Goal: Transaction & Acquisition: Book appointment/travel/reservation

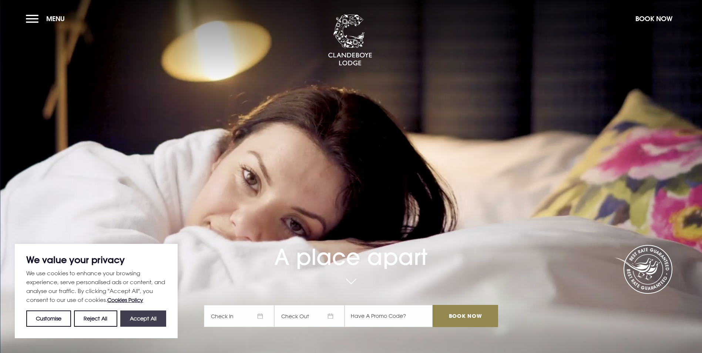
click at [144, 323] on button "Accept All" at bounding box center [143, 318] width 46 height 16
checkbox input "true"
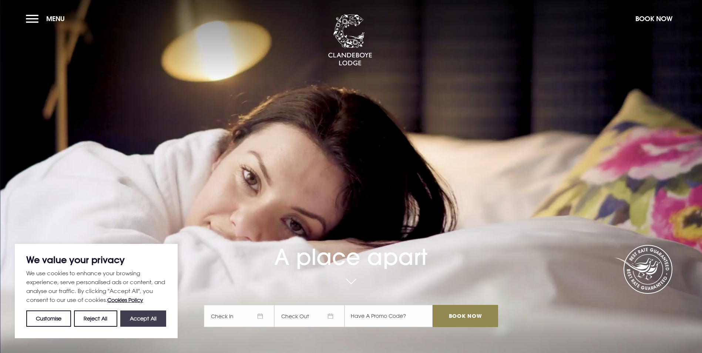
checkbox input "true"
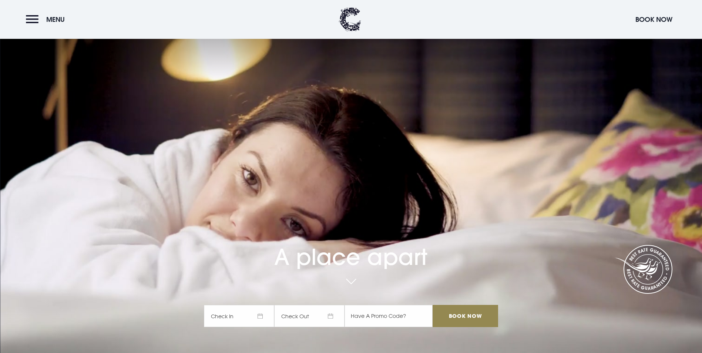
scroll to position [74, 0]
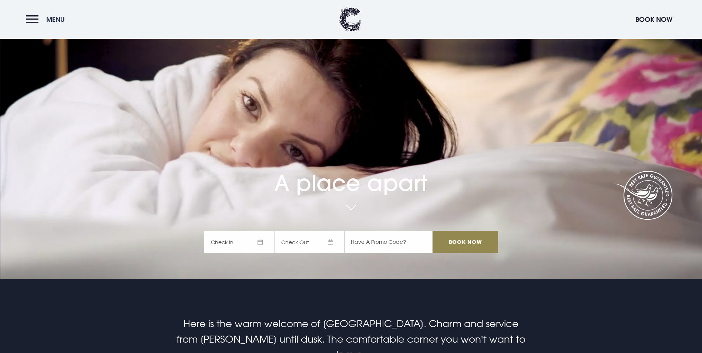
click at [51, 26] on button "Menu" at bounding box center [47, 19] width 43 height 16
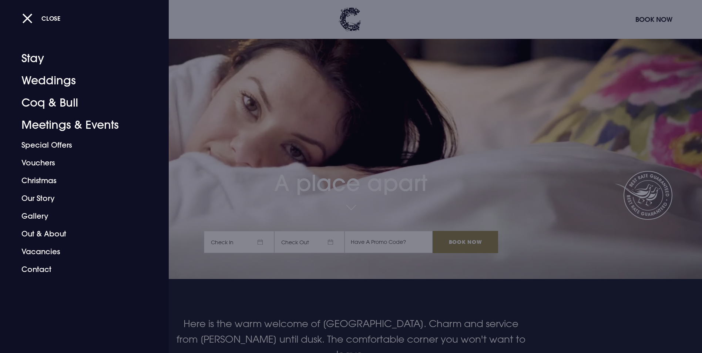
click at [282, 259] on div at bounding box center [351, 176] width 702 height 353
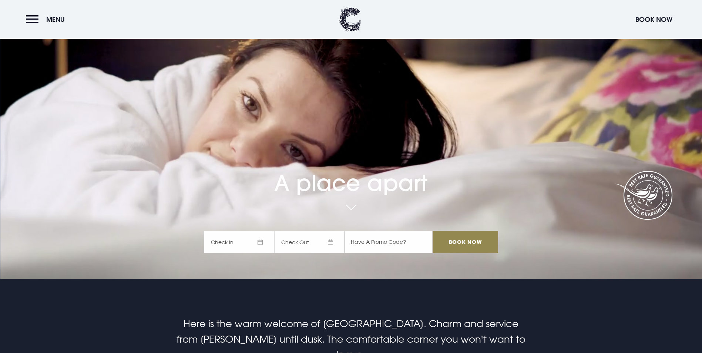
click at [262, 231] on span "Check In" at bounding box center [239, 242] width 70 height 22
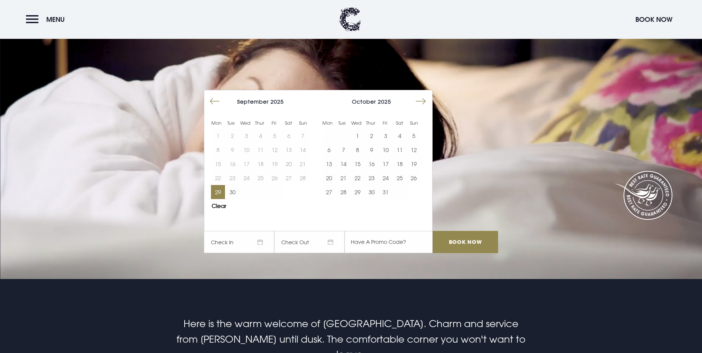
click at [219, 185] on button "29" at bounding box center [218, 192] width 14 height 14
click at [232, 185] on button "30" at bounding box center [232, 192] width 14 height 14
click at [468, 231] on input "Book Now" at bounding box center [465, 242] width 65 height 22
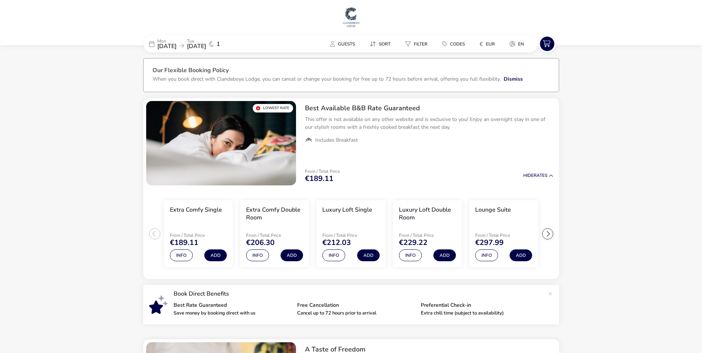
click at [201, 46] on div "[DATE] [DATE]" at bounding box center [181, 44] width 49 height 10
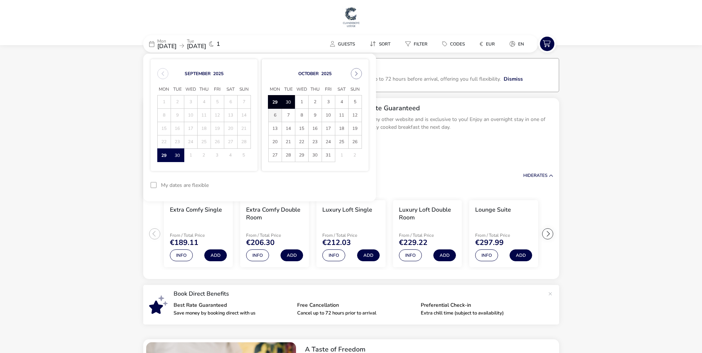
click at [280, 114] on span "6" at bounding box center [275, 115] width 13 height 13
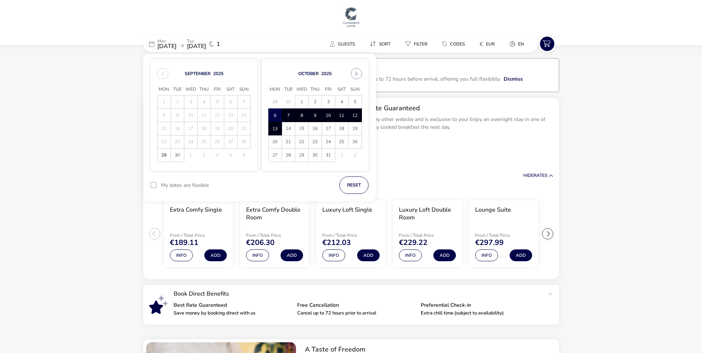
click at [276, 127] on span "13" at bounding box center [275, 128] width 13 height 13
click at [286, 129] on span "14" at bounding box center [288, 128] width 13 height 13
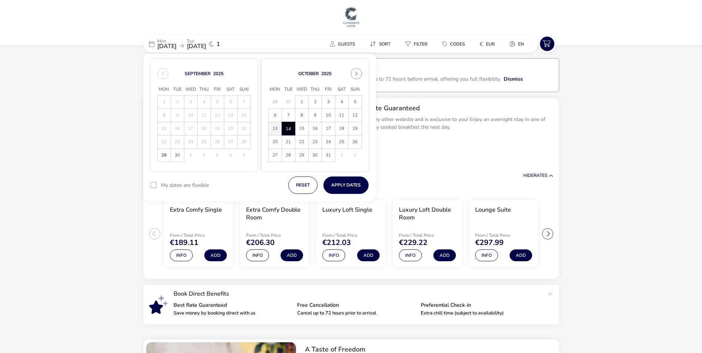
click at [277, 128] on span "13" at bounding box center [275, 128] width 13 height 13
click at [288, 130] on span "14" at bounding box center [288, 128] width 13 height 13
click at [348, 187] on button "Apply Dates" at bounding box center [345, 185] width 45 height 17
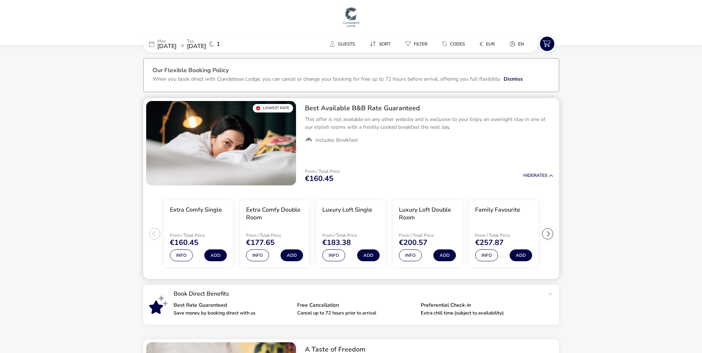
click at [253, 135] on img "1 / 1" at bounding box center [221, 143] width 150 height 84
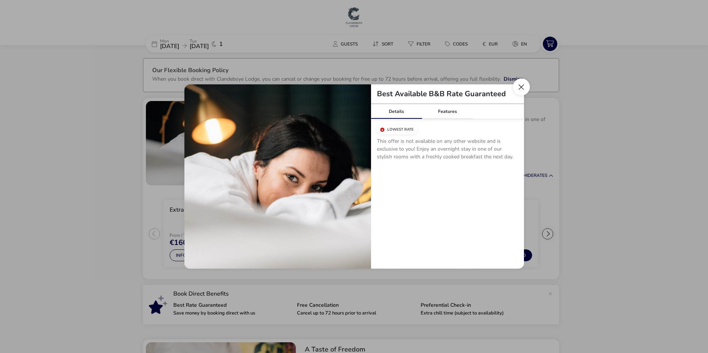
click at [521, 87] on button "Close modal" at bounding box center [521, 86] width 17 height 17
